Goal: Check status: Check status

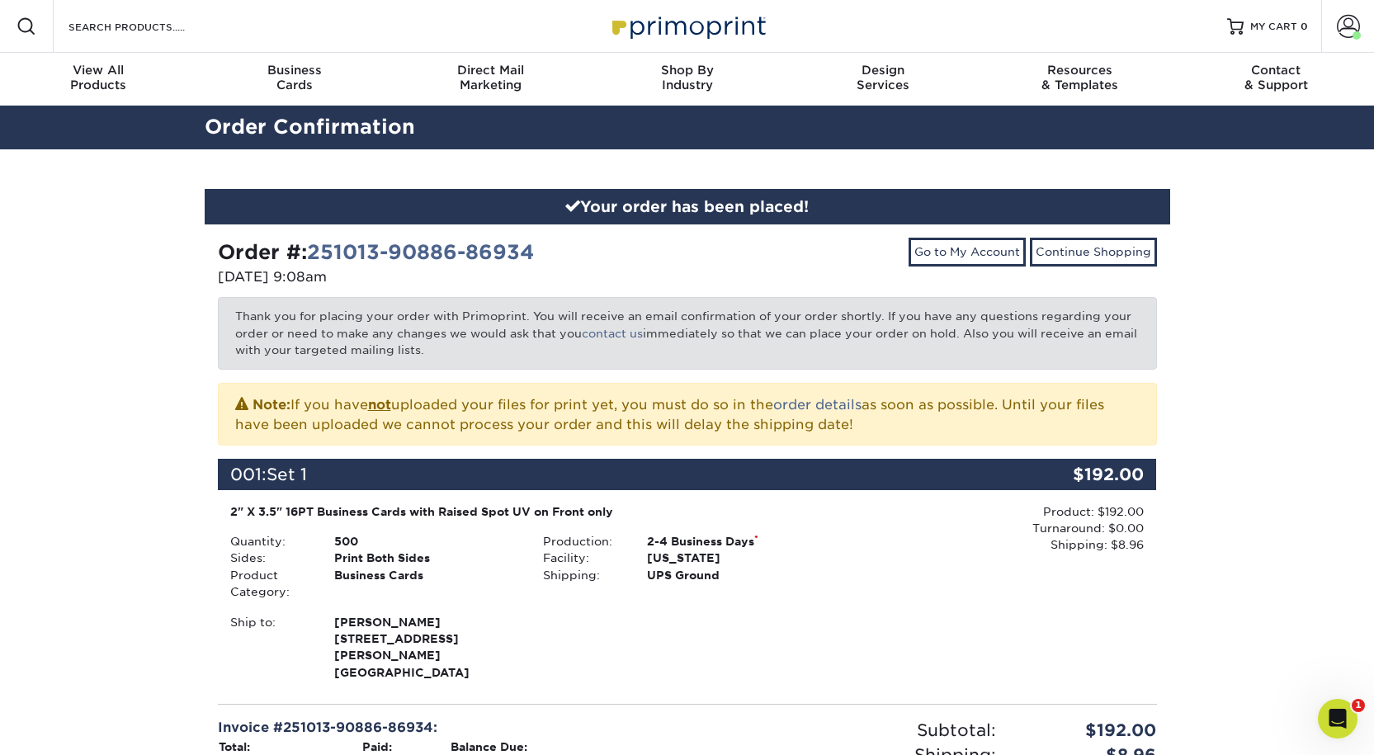
scroll to position [2, 0]
click at [1337, 31] on span at bounding box center [1348, 26] width 23 height 23
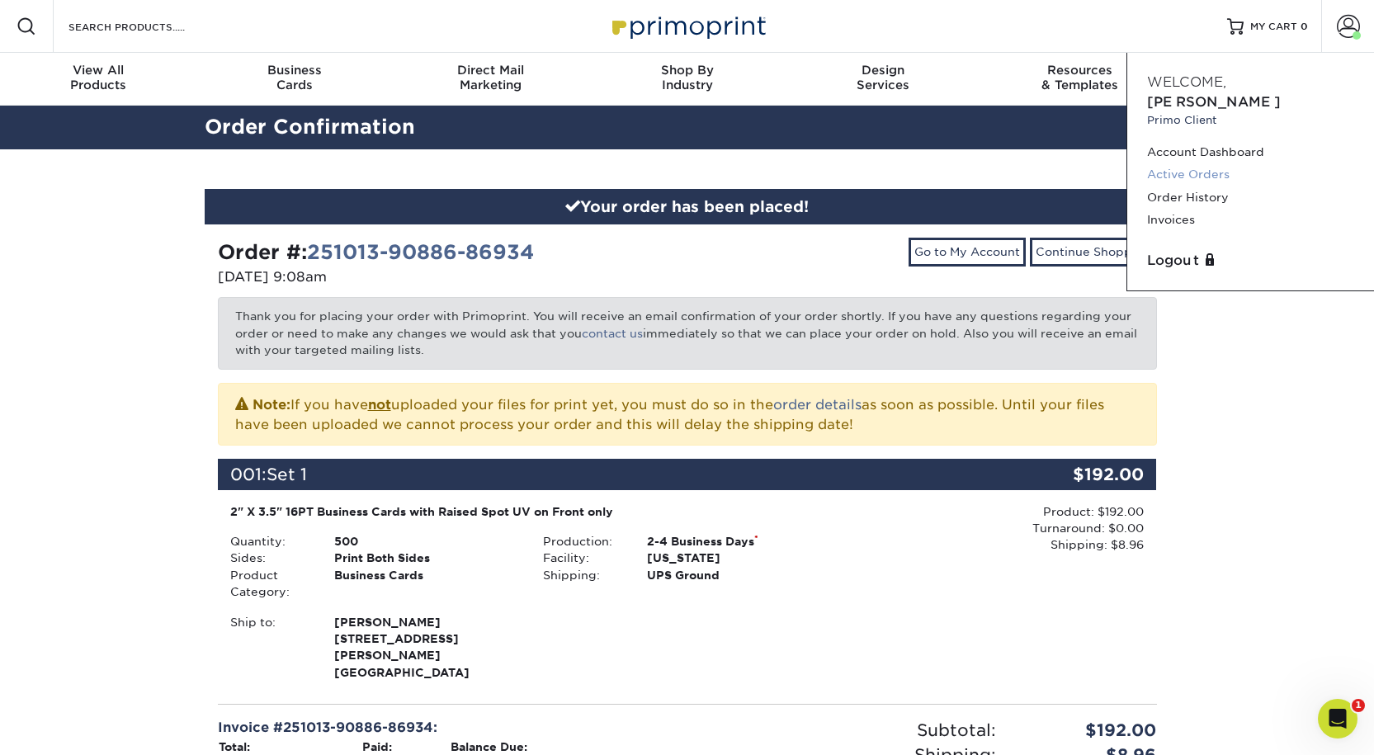
click at [1225, 175] on link "Active Orders" at bounding box center [1250, 174] width 207 height 22
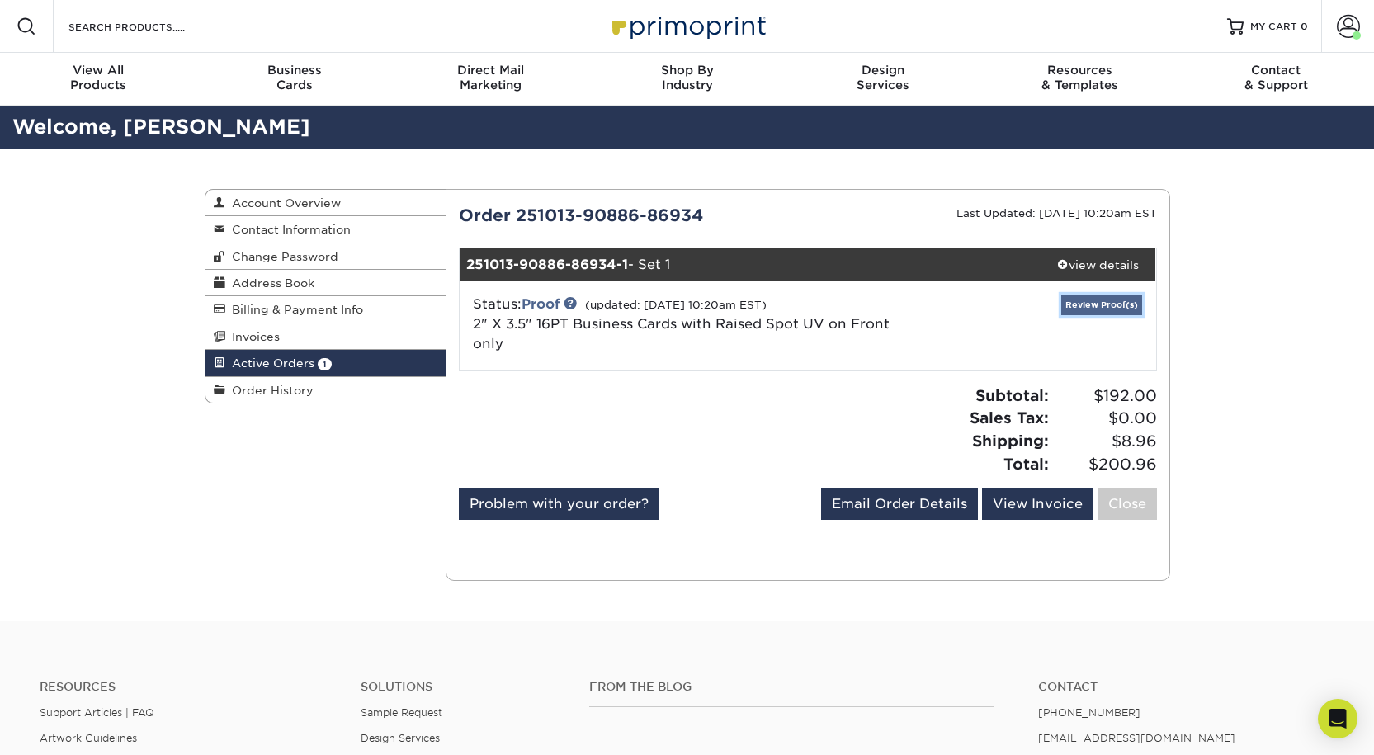
click at [1100, 315] on link "Review Proof(s)" at bounding box center [1102, 305] width 81 height 21
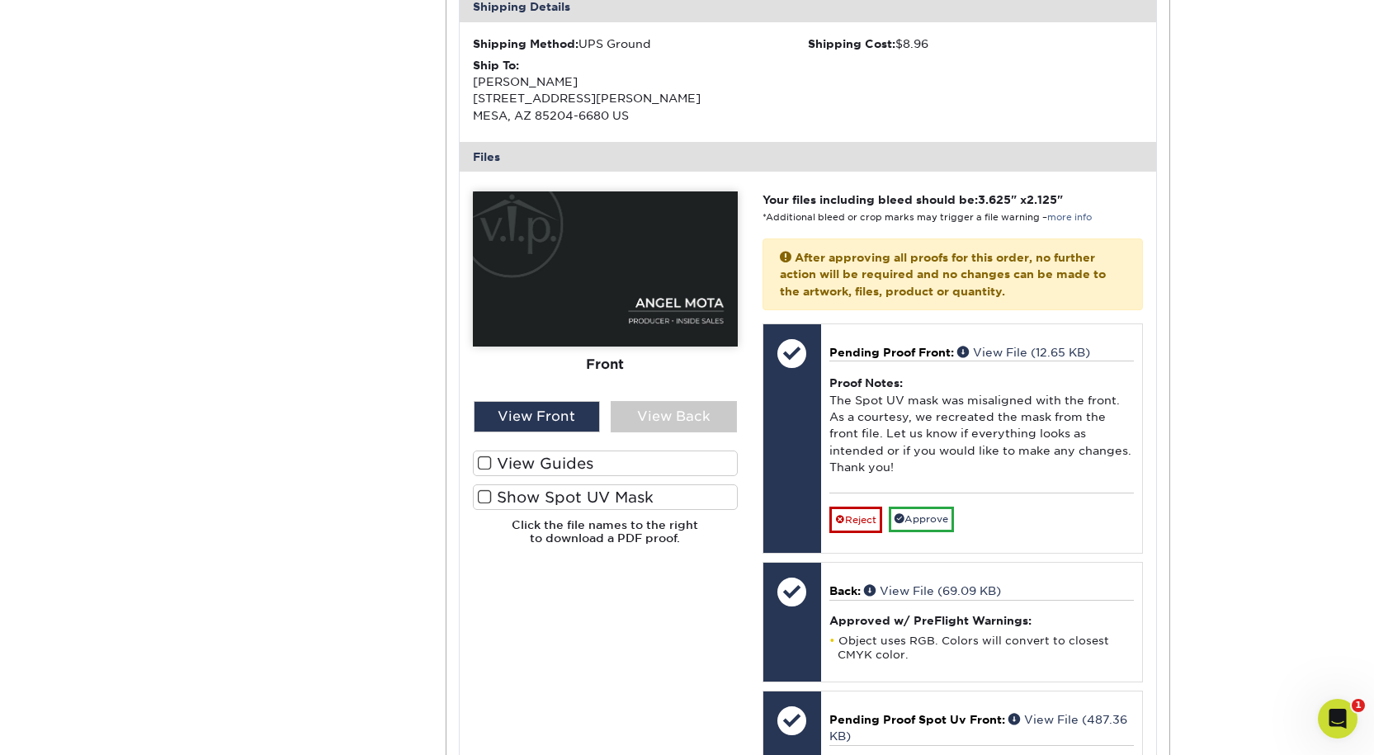
scroll to position [826, 0]
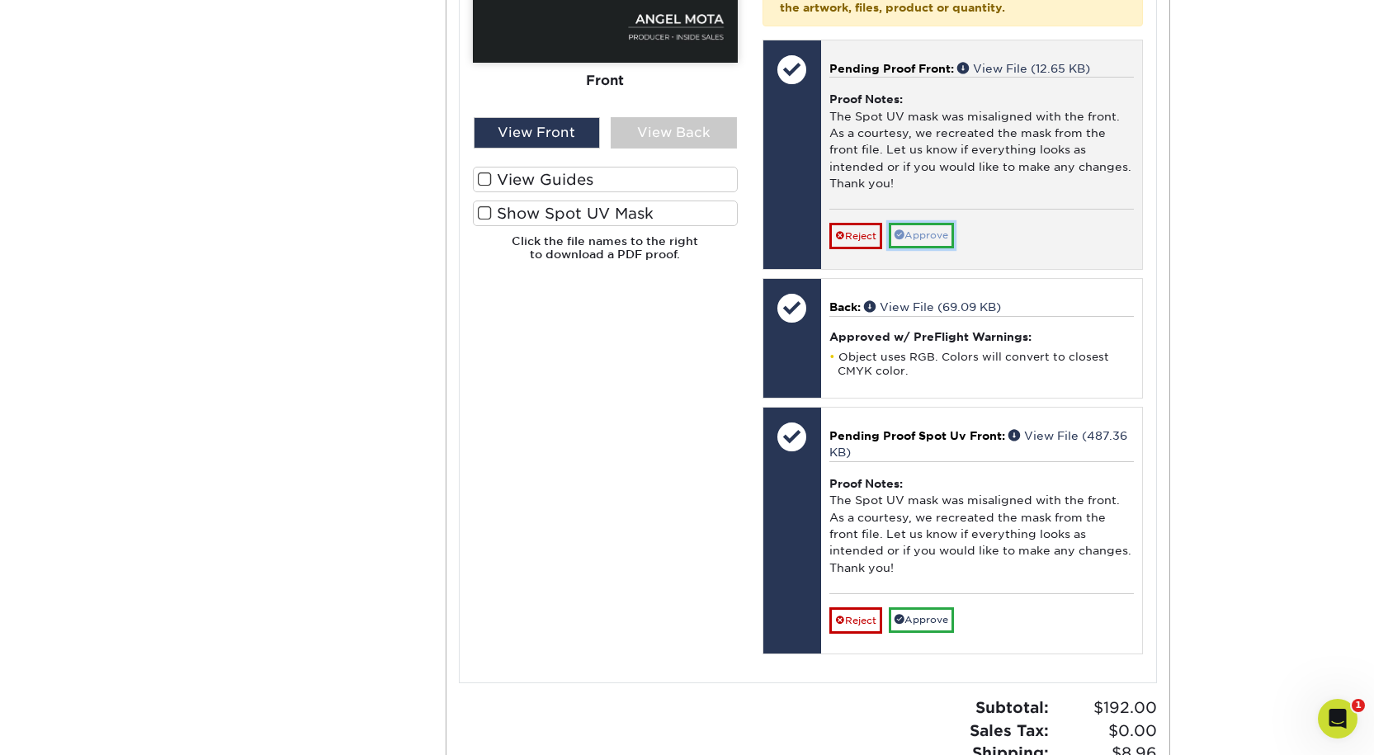
click at [920, 248] on link "Approve" at bounding box center [921, 236] width 65 height 26
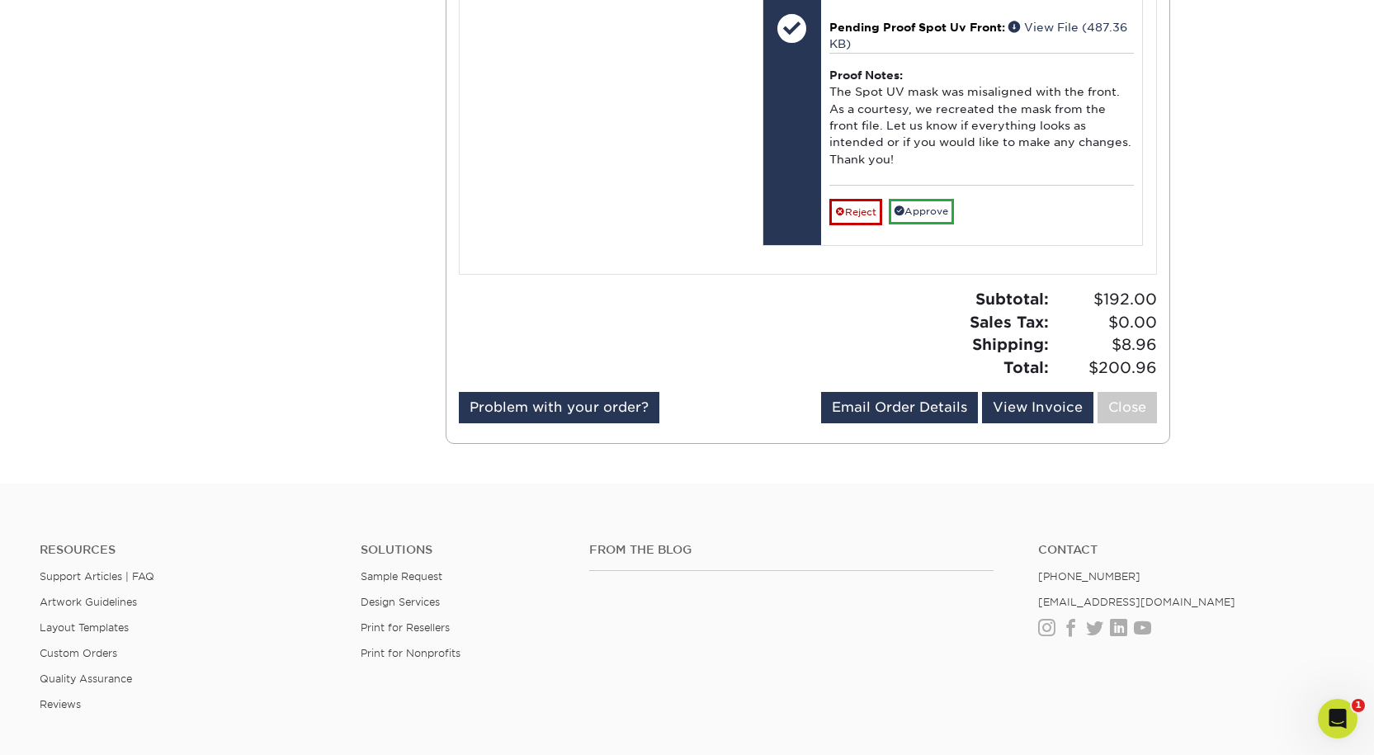
scroll to position [1321, 0]
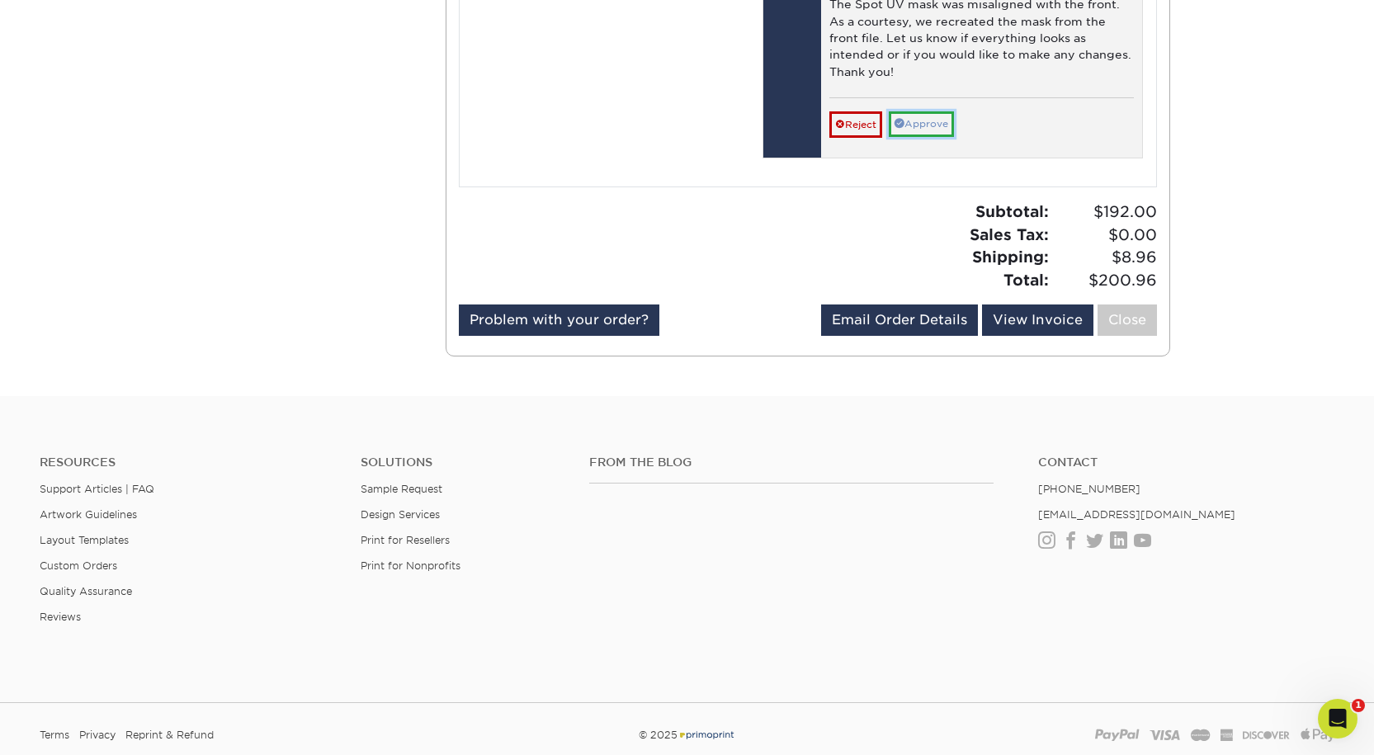
click at [939, 137] on link "Approve" at bounding box center [921, 124] width 65 height 26
